Goal: Transaction & Acquisition: Subscribe to service/newsletter

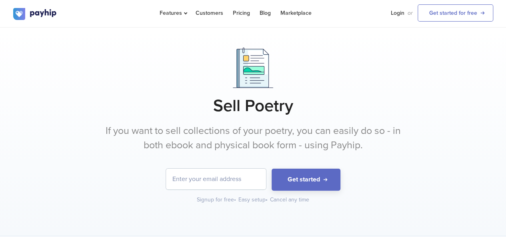
click at [234, 183] on input "email" at bounding box center [216, 179] width 100 height 21
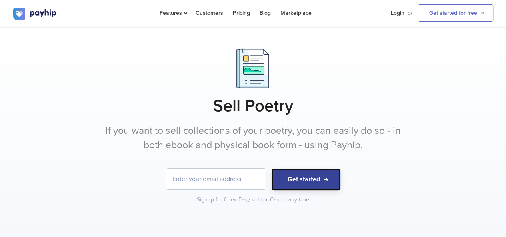
click at [287, 179] on button "Get started" at bounding box center [306, 180] width 69 height 22
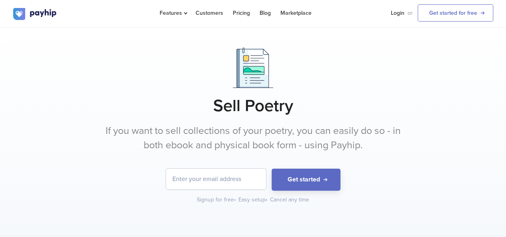
click at [251, 184] on input "email" at bounding box center [216, 179] width 100 height 21
type input "I"
click at [199, 177] on input "imaneelkcem11" at bounding box center [216, 179] width 100 height 21
click at [229, 179] on input "imaneelkacem11" at bounding box center [216, 179] width 100 height 21
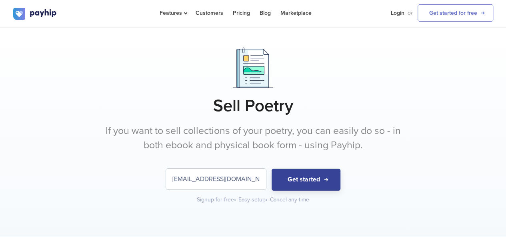
type input "[EMAIL_ADDRESS][DOMAIN_NAME]"
click at [288, 185] on button "Get started" at bounding box center [306, 180] width 69 height 22
